Goal: Task Accomplishment & Management: Manage account settings

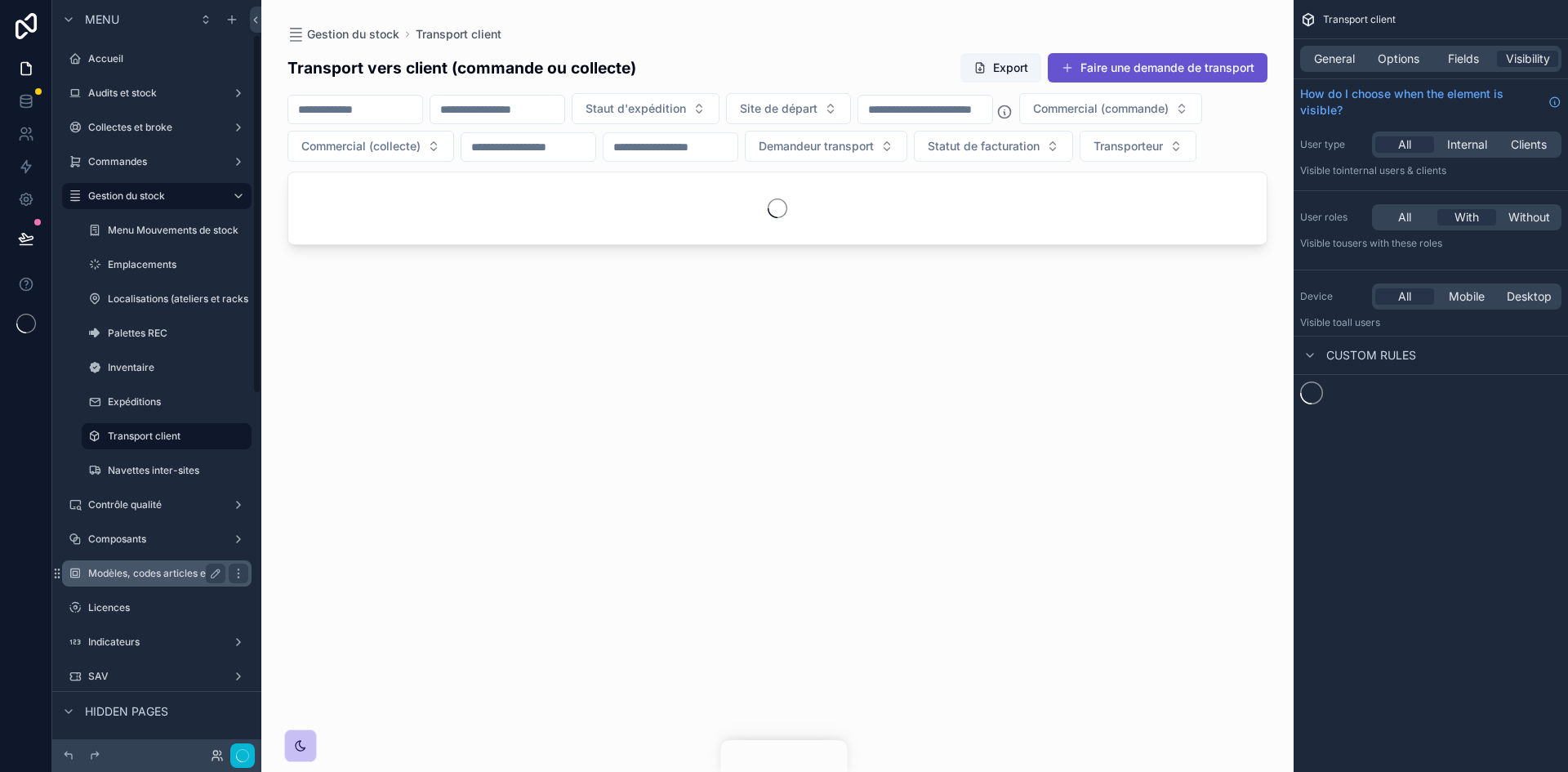
scroll to position [42, 0]
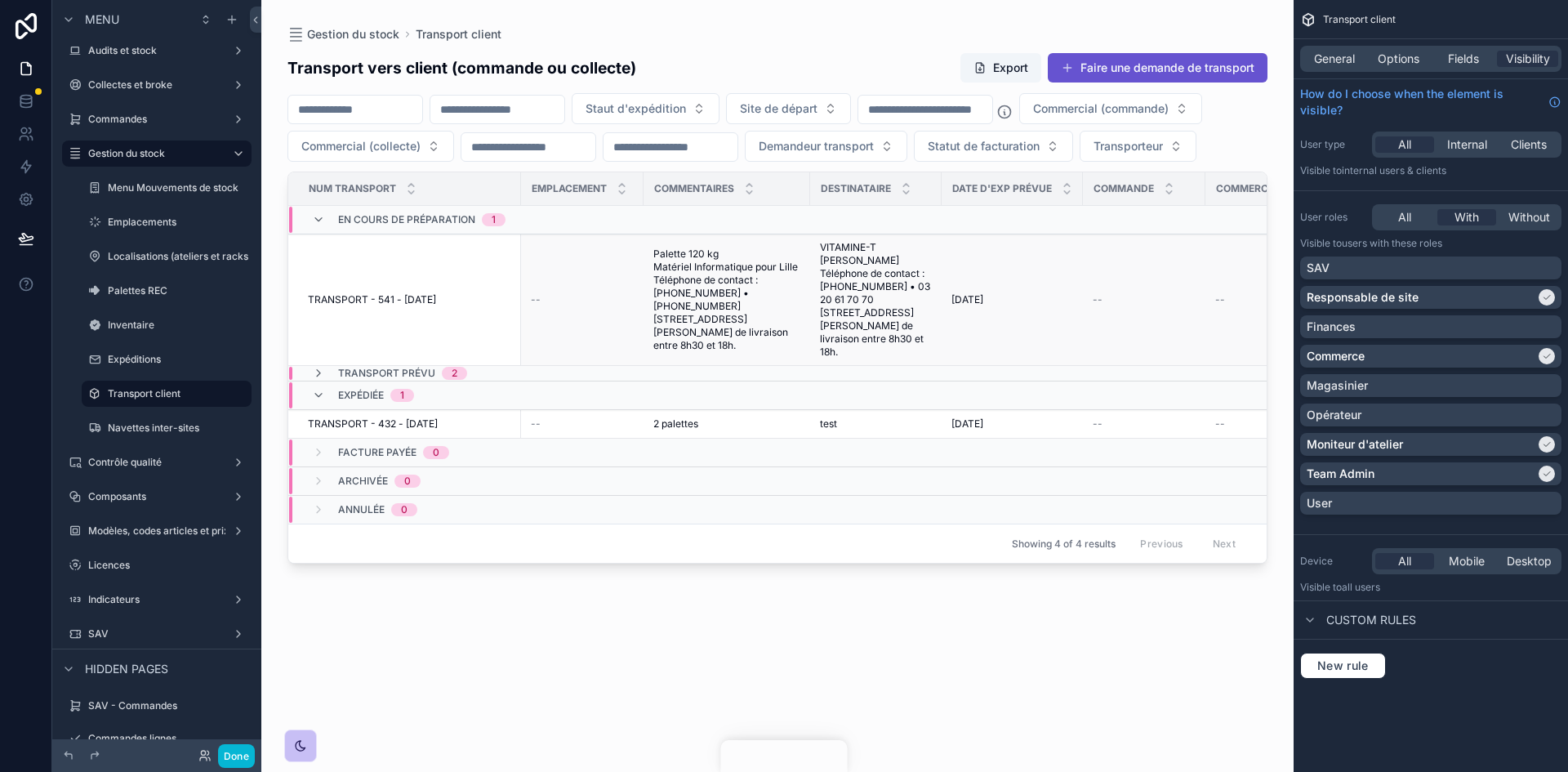
click at [478, 358] on td "TRANSPORT - 541 - [DATE] TRANSPORT - 541 - [DATE]" at bounding box center [404, 301] width 233 height 132
click at [216, 758] on div "Done" at bounding box center [222, 756] width 65 height 23
click at [227, 758] on button "Done" at bounding box center [237, 756] width 37 height 23
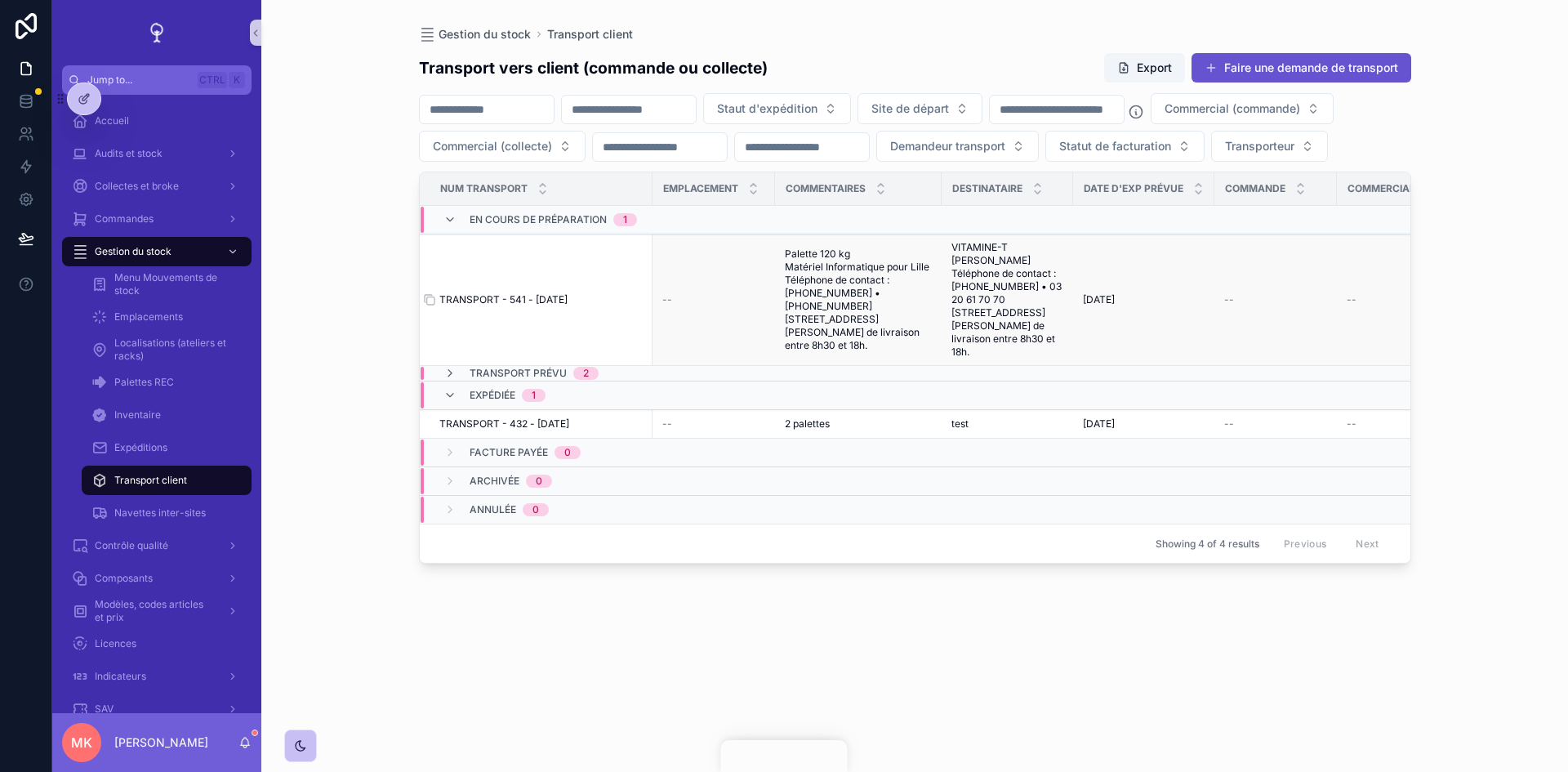
click at [547, 306] on span "TRANSPORT - 541 - [DATE]" at bounding box center [504, 300] width 128 height 13
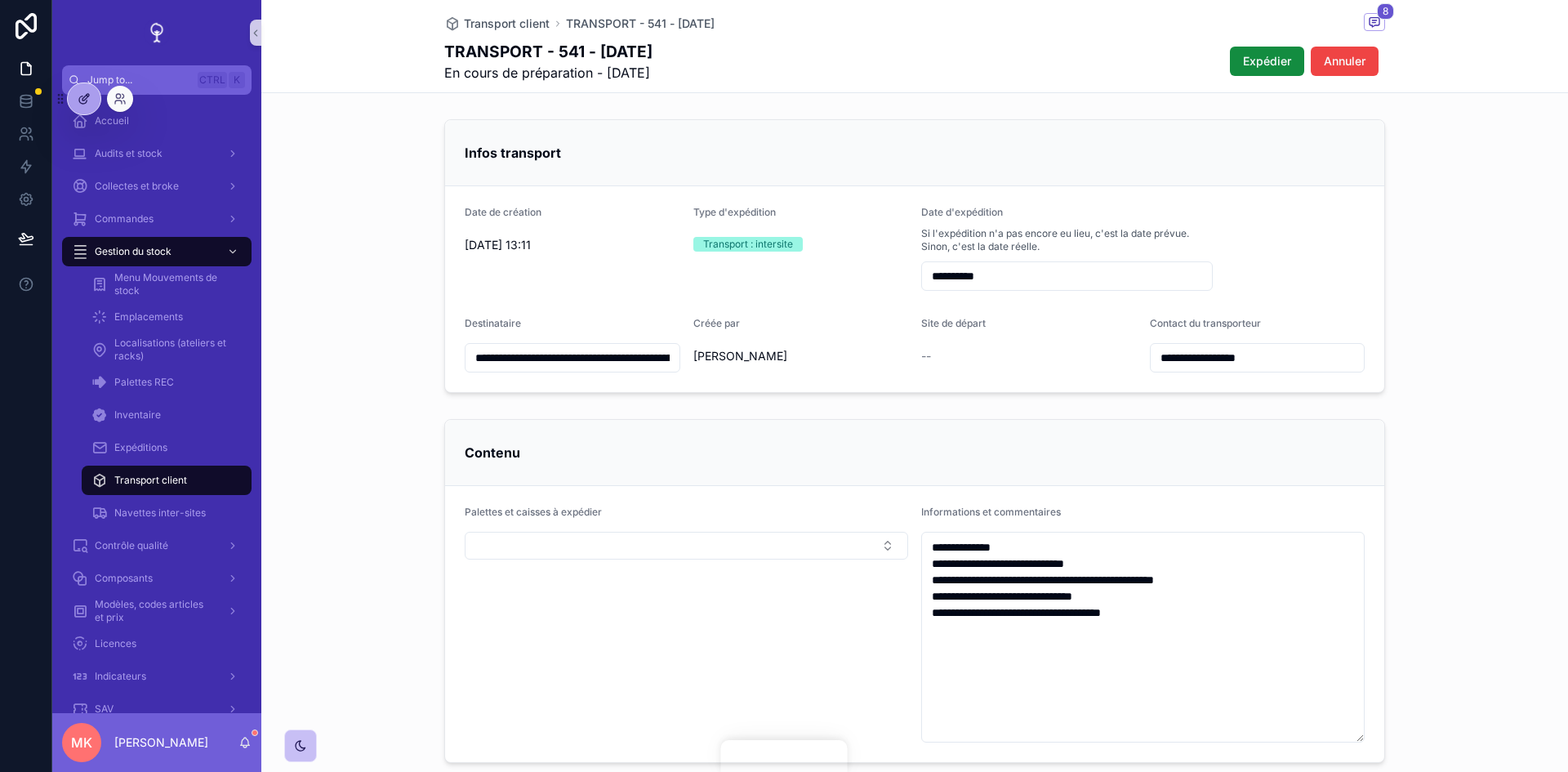
click at [83, 106] on div at bounding box center [84, 98] width 32 height 31
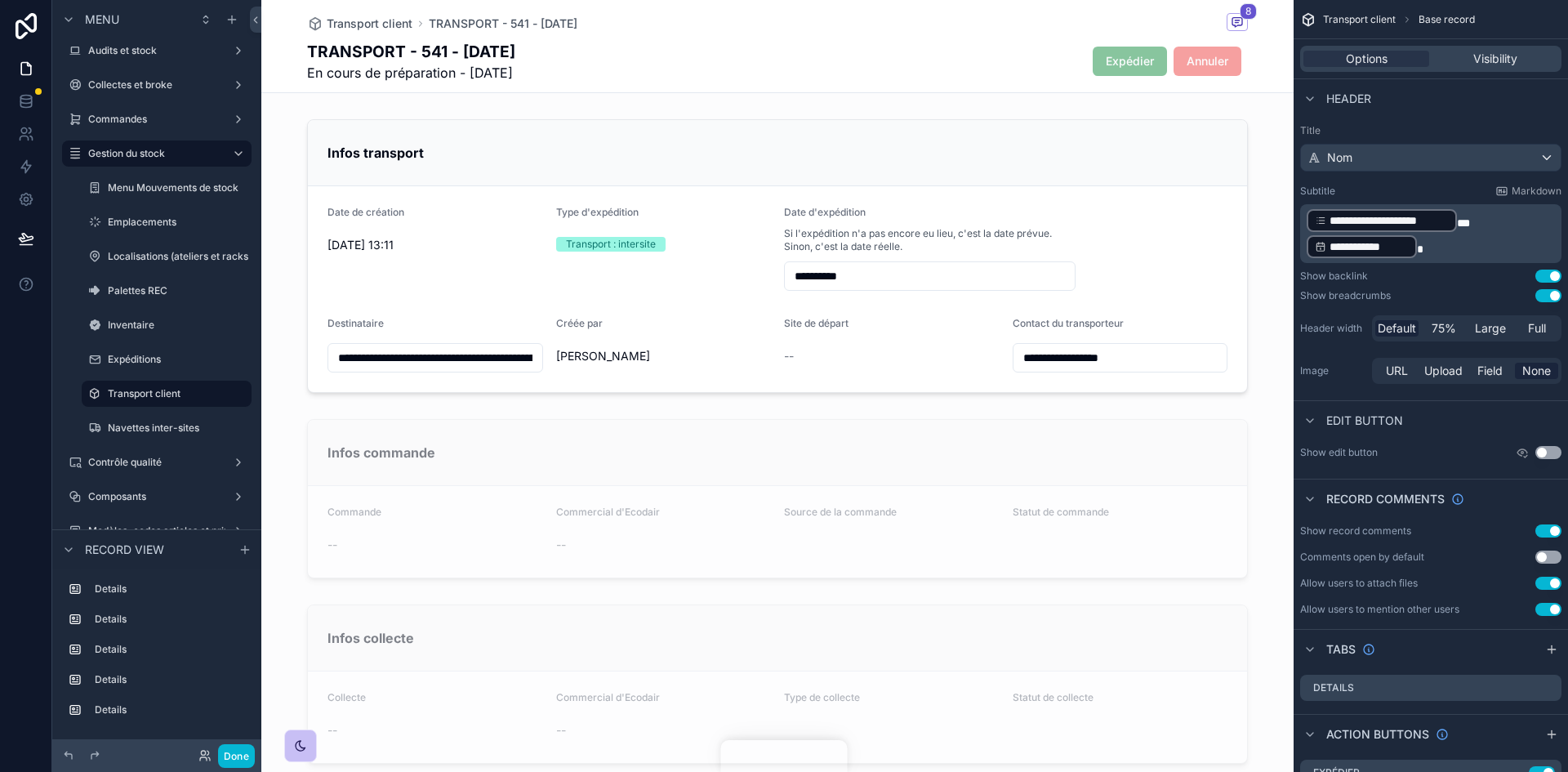
click at [488, 41] on h1 "TRANSPORT - 541 - [DATE]" at bounding box center [411, 51] width 209 height 23
click at [345, 17] on span "Transport client" at bounding box center [369, 23] width 86 height 16
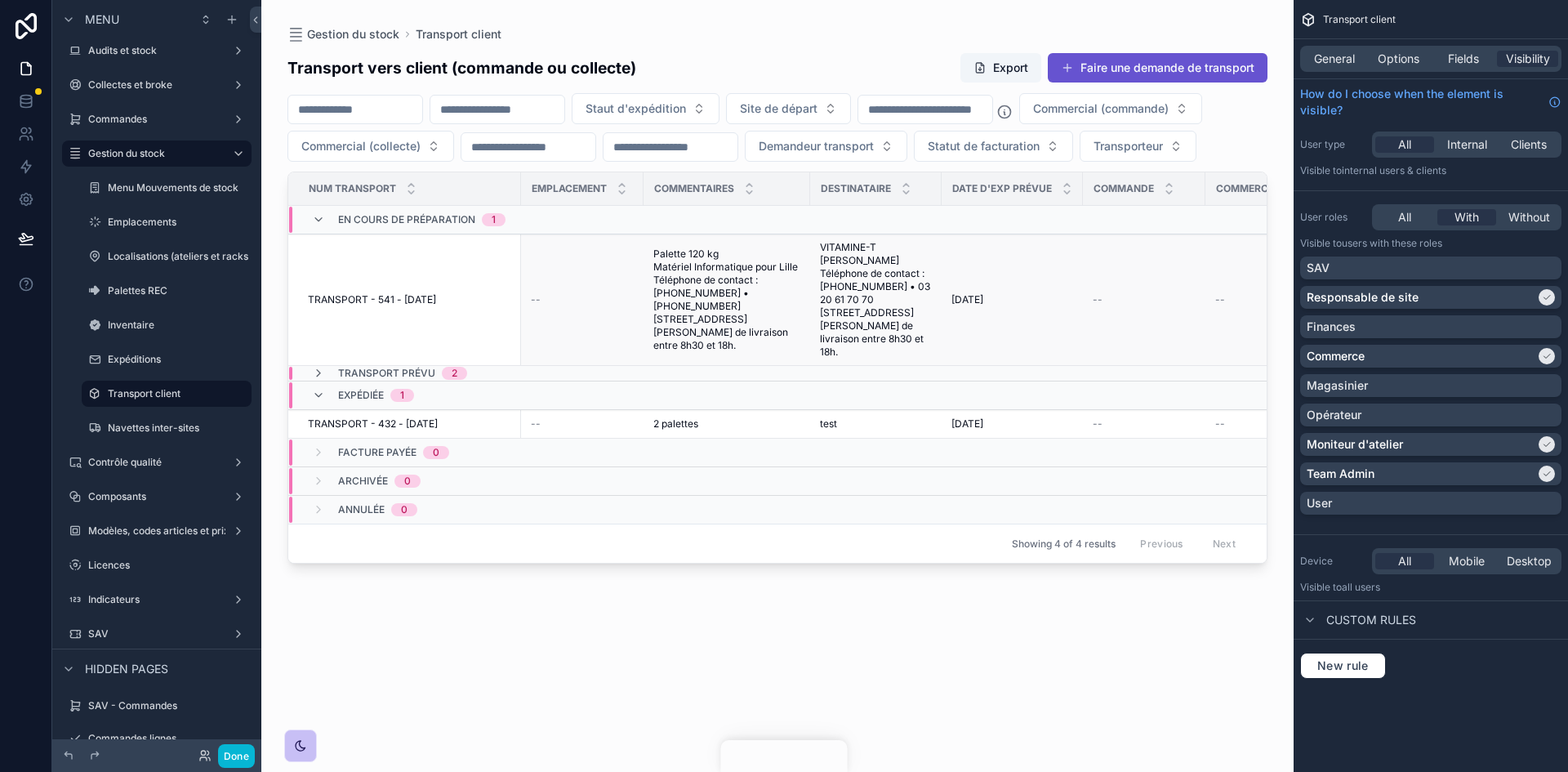
click at [421, 293] on td "TRANSPORT - 541 - [DATE] TRANSPORT - 541 - [DATE]" at bounding box center [404, 301] width 233 height 132
click at [396, 349] on td "TRANSPORT - 541 - [DATE] TRANSPORT - 541 - [DATE]" at bounding box center [404, 301] width 233 height 132
click at [425, 339] on td "TRANSPORT - 541 - [DATE] TRANSPORT - 541 - [DATE]" at bounding box center [404, 301] width 233 height 132
click at [226, 758] on button "Done" at bounding box center [237, 756] width 37 height 23
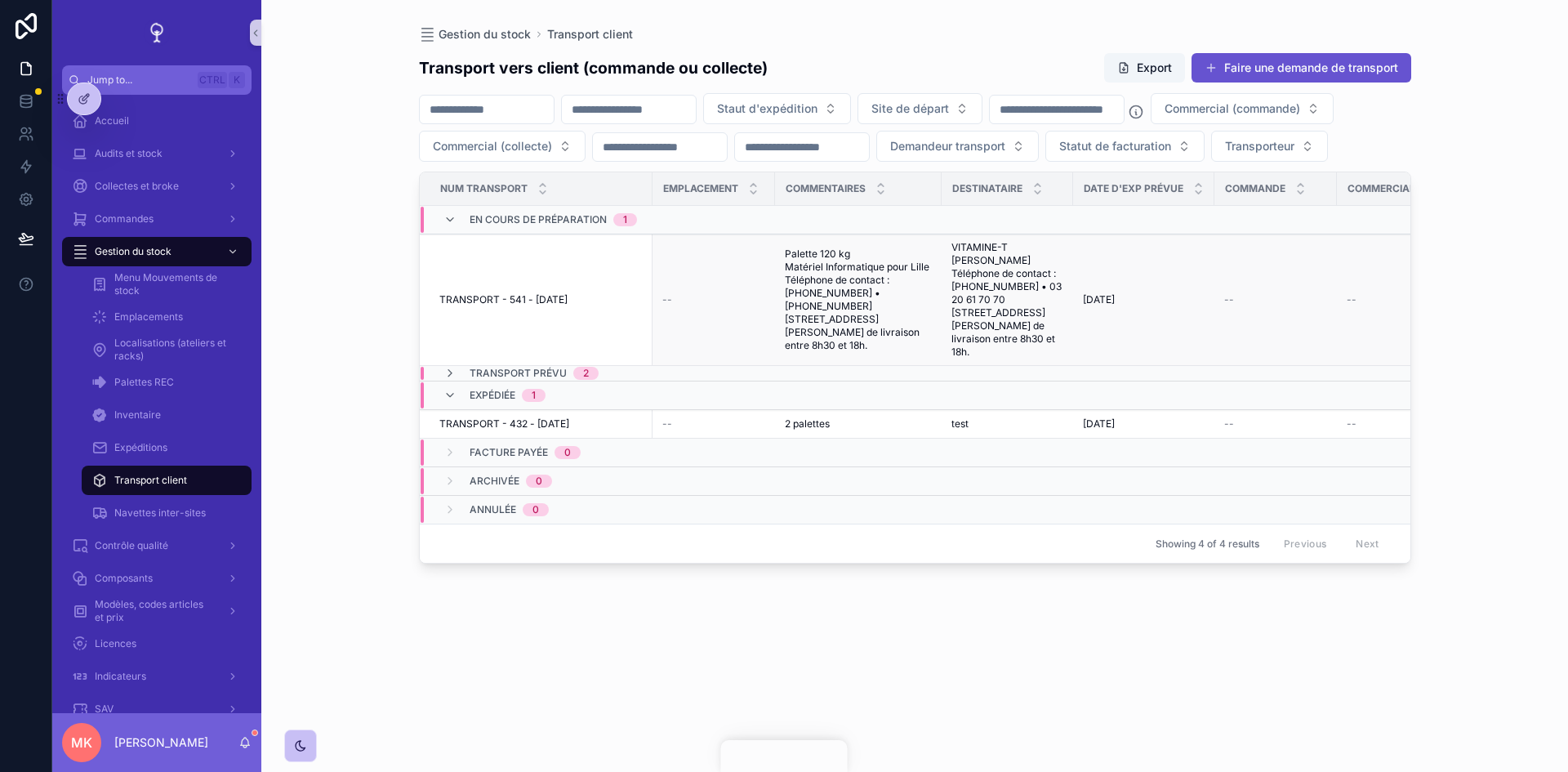
click at [526, 323] on td "TRANSPORT - 541 - [DATE] TRANSPORT - 541 - [DATE]" at bounding box center [536, 301] width 233 height 132
click at [525, 306] on span "TRANSPORT - 541 - [DATE]" at bounding box center [504, 300] width 128 height 13
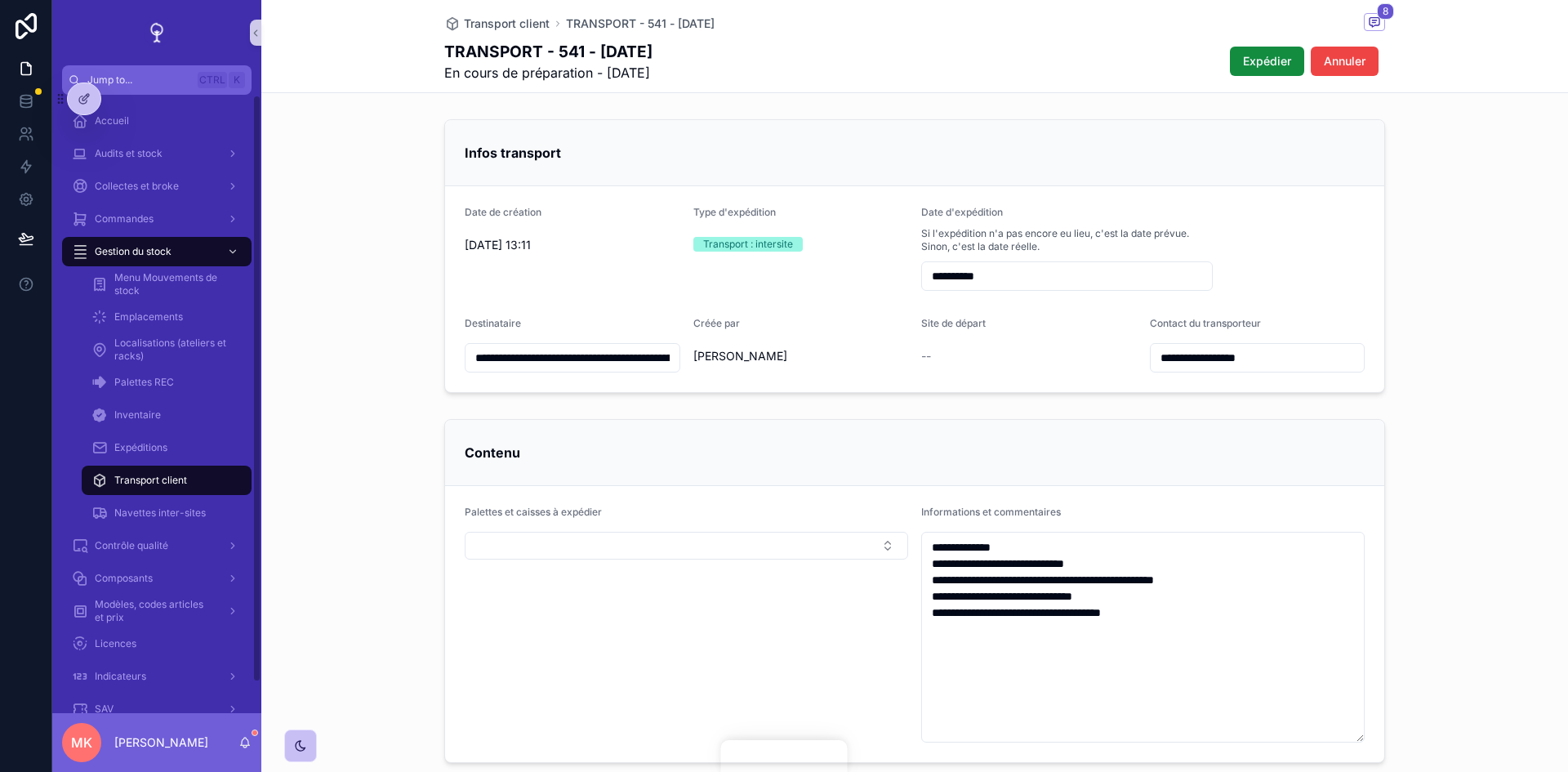
drag, startPoint x: 90, startPoint y: 98, endPoint x: 231, endPoint y: 97, distance: 141.0
click at [90, 98] on icon at bounding box center [84, 98] width 13 height 13
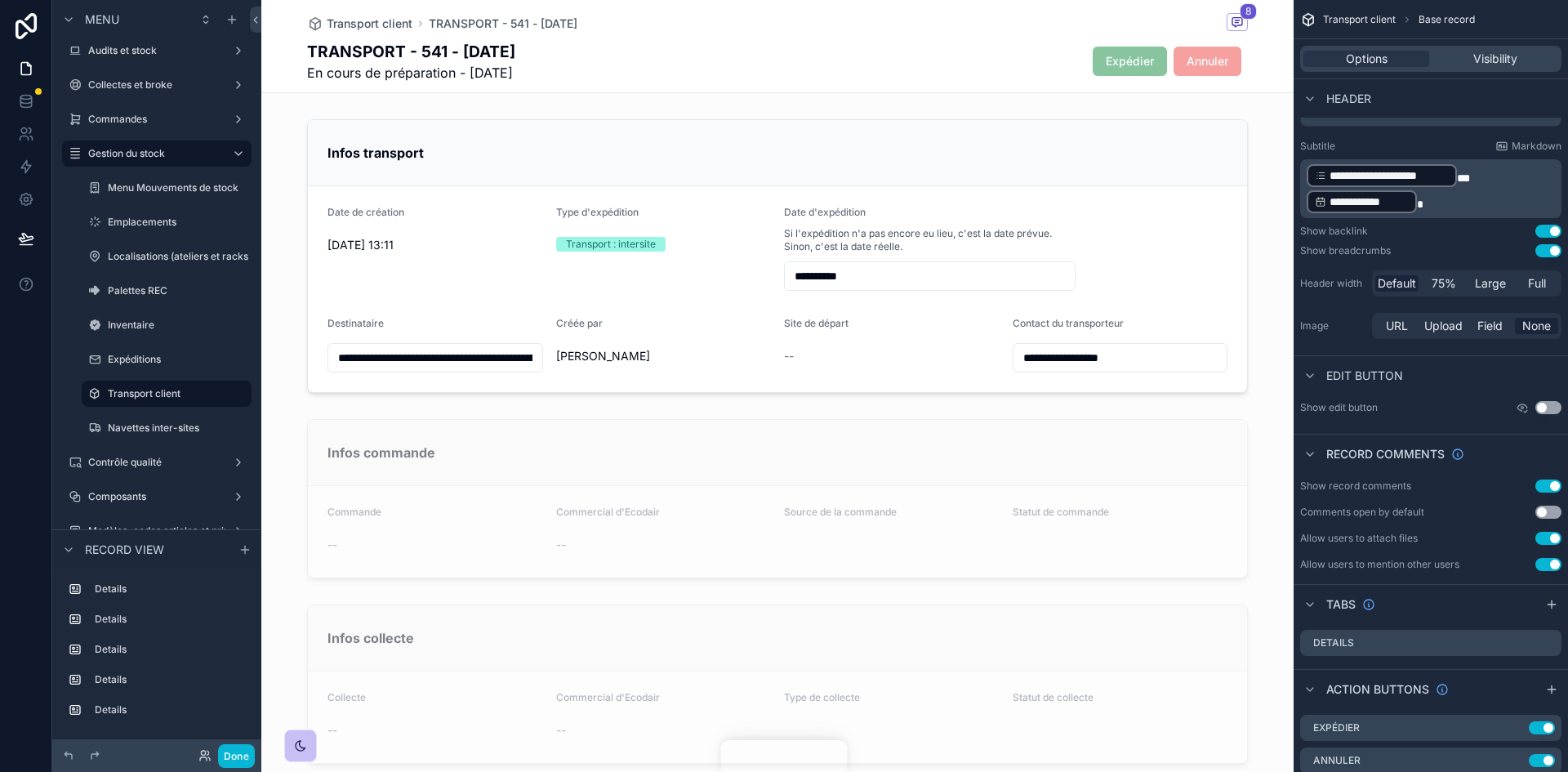
scroll to position [86, 0]
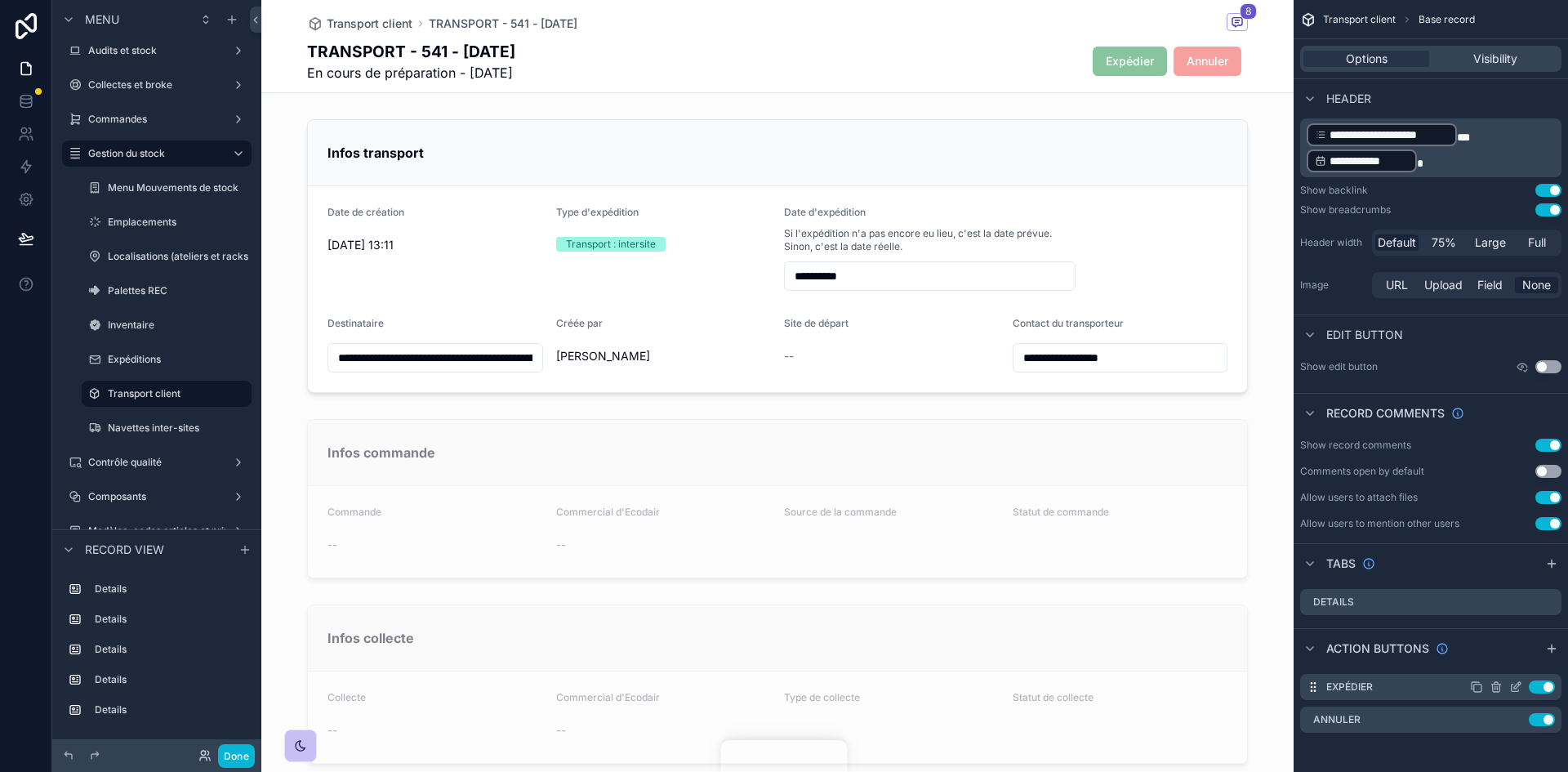
click at [1546, 690] on button "Use setting" at bounding box center [1542, 687] width 26 height 13
click at [237, 767] on button "Done" at bounding box center [237, 756] width 37 height 23
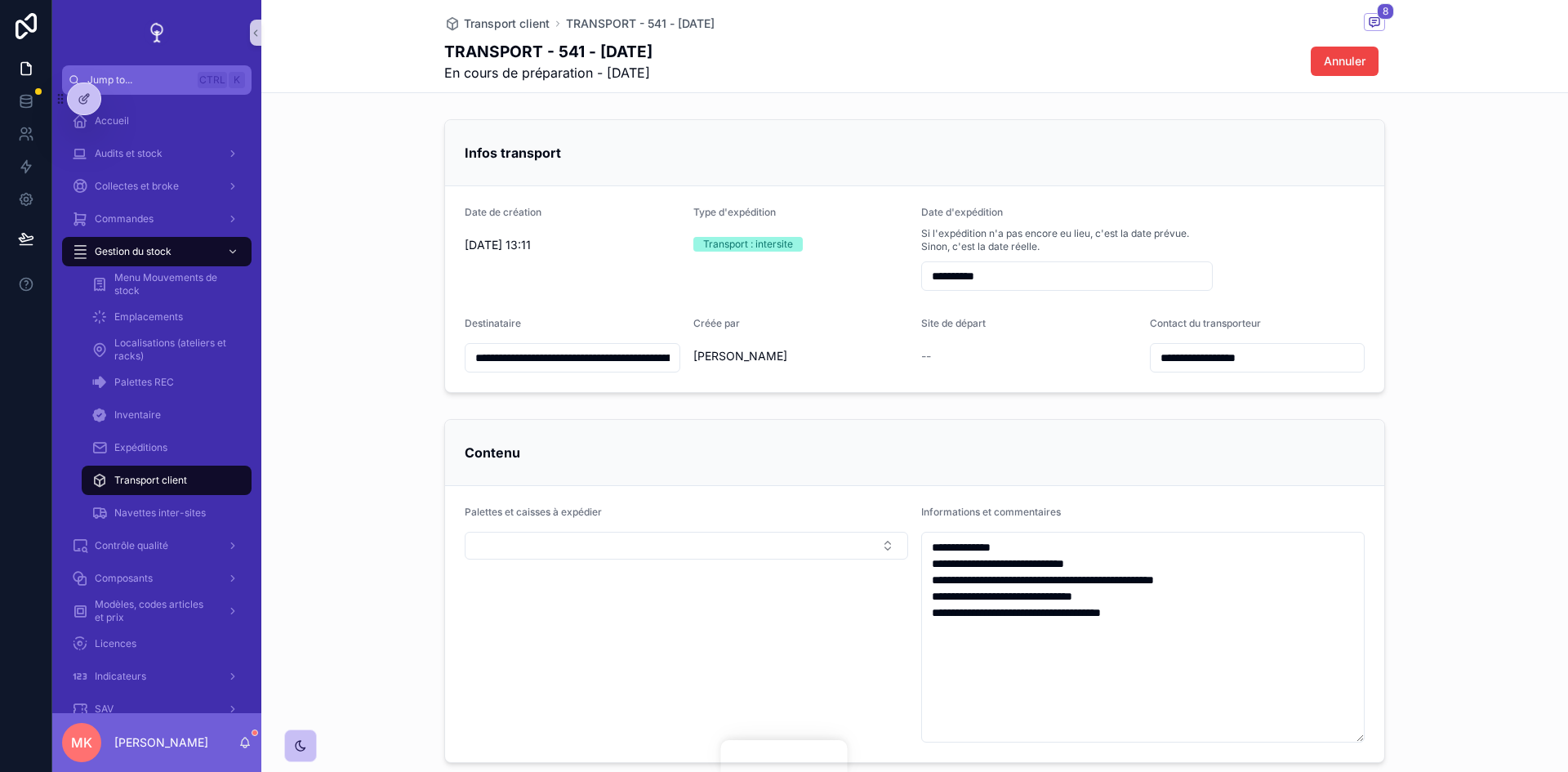
click at [1011, 68] on div "TRANSPORT - 541 - [DATE] En cours de préparation - [DATE] Annuler" at bounding box center [914, 60] width 941 height 42
